Goal: Task Accomplishment & Management: Complete application form

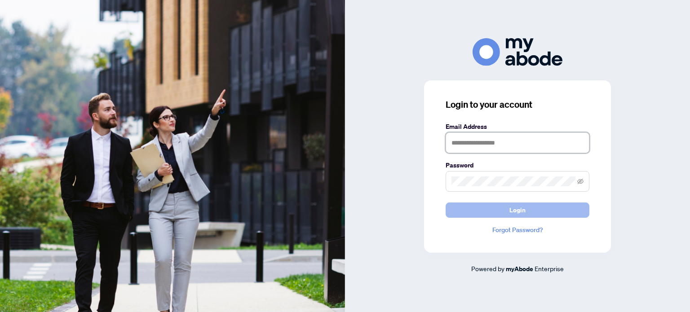
type input "**********"
click at [528, 206] on button "Login" at bounding box center [517, 210] width 144 height 15
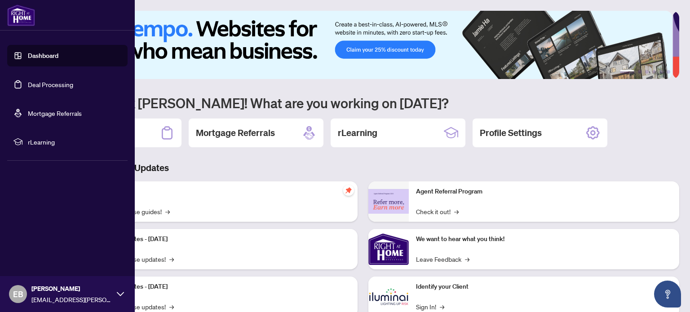
click at [50, 85] on link "Deal Processing" at bounding box center [50, 84] width 45 height 8
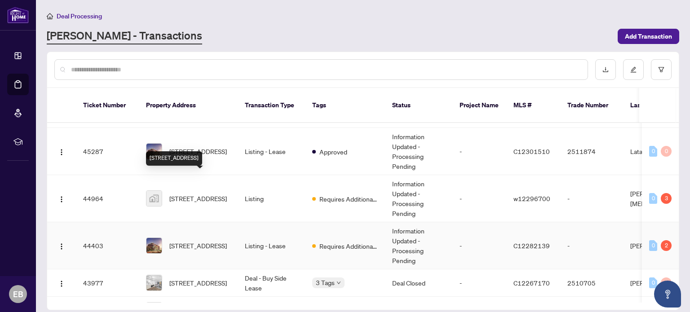
scroll to position [225, 0]
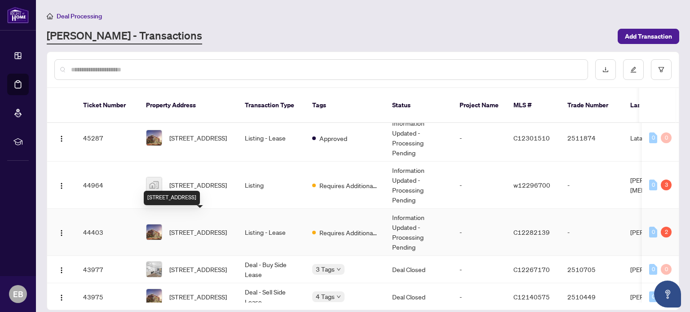
click at [206, 227] on span "[STREET_ADDRESS]" at bounding box center [197, 232] width 57 height 10
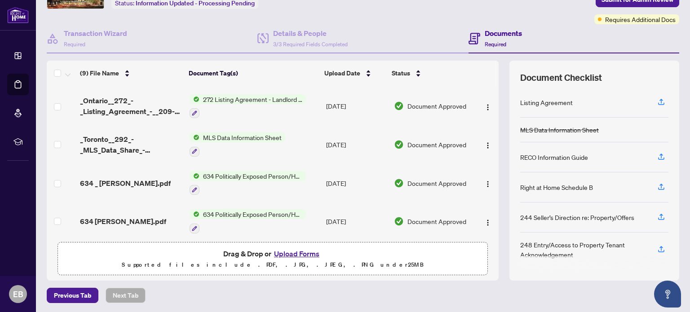
scroll to position [63, 0]
click at [296, 256] on button "Upload Forms" at bounding box center [296, 253] width 51 height 12
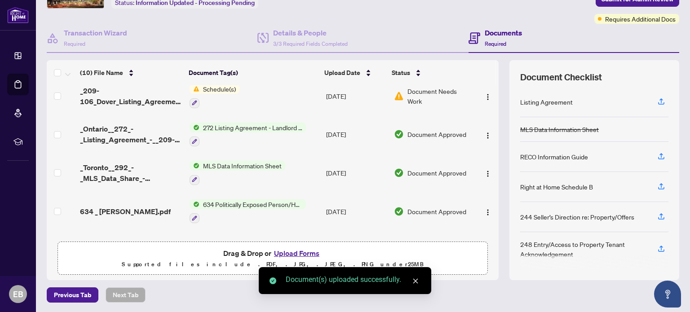
scroll to position [0, 0]
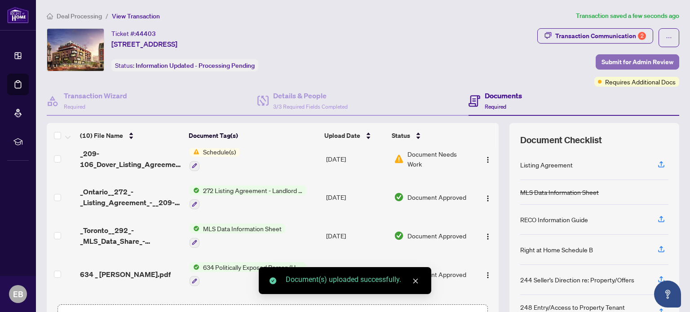
click at [617, 59] on span "Submit for Admin Review" at bounding box center [637, 62] width 72 height 14
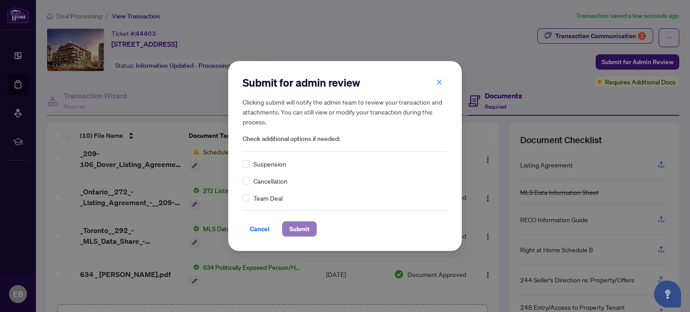
click at [295, 234] on span "Submit" at bounding box center [299, 229] width 20 height 14
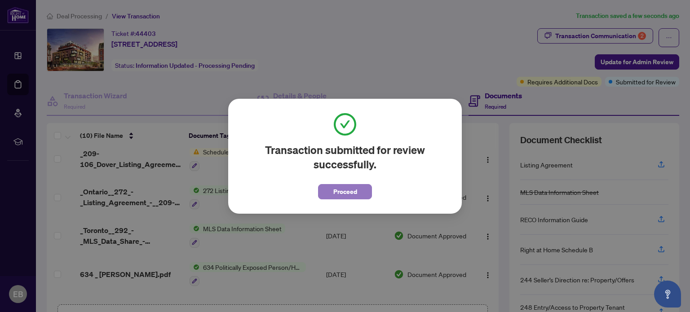
click at [345, 193] on span "Proceed" at bounding box center [345, 192] width 24 height 14
